Goal: Information Seeking & Learning: Learn about a topic

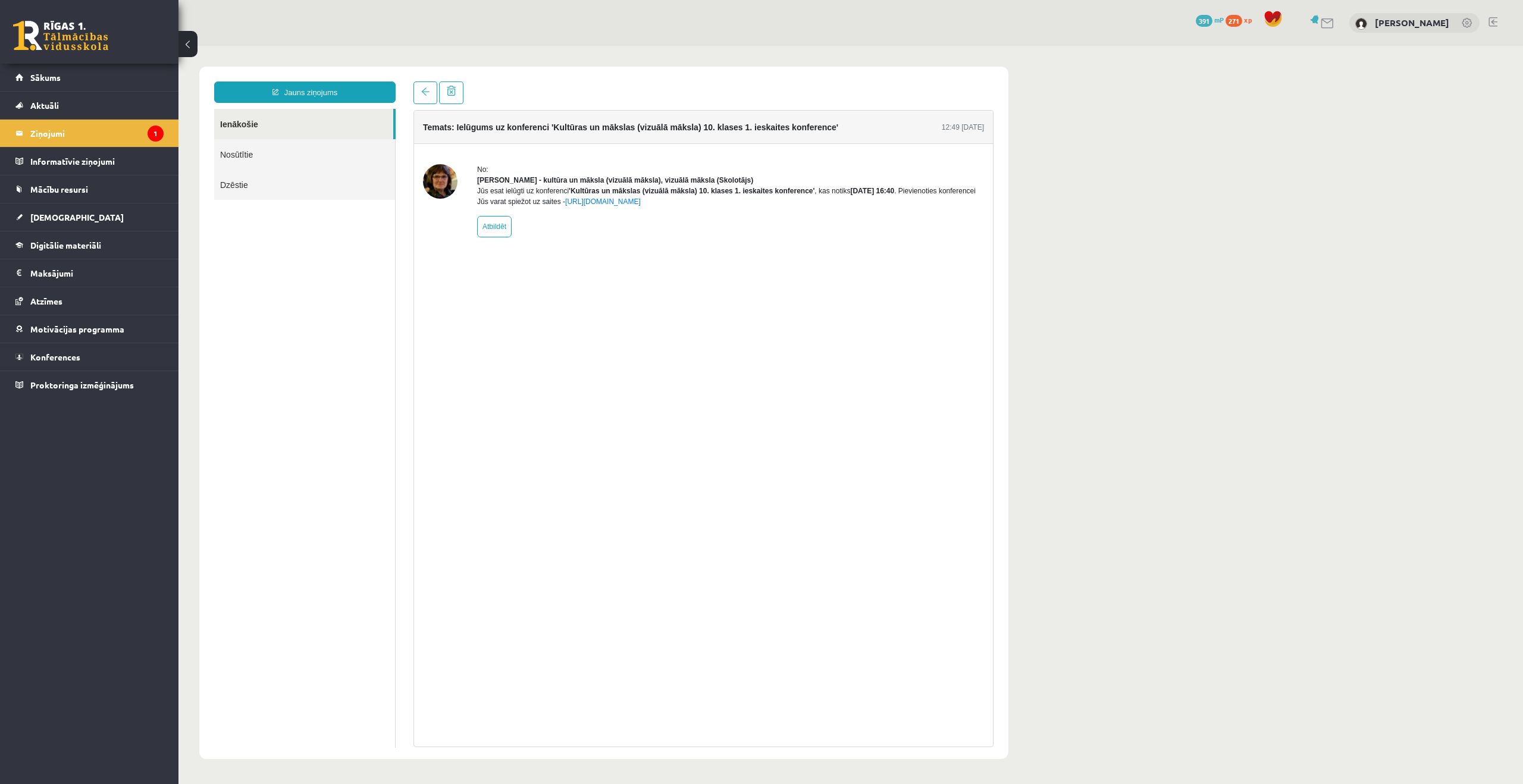
drag, startPoint x: 700, startPoint y: 251, endPoint x: 686, endPoint y: 241, distance: 17.2
click at [700, 250] on div "No: [PERSON_NAME] - kultūra un māksla (vizuālā māksla), vizuālā māksla (Skolotā…" at bounding box center [703, 200] width 579 height 113
